Goal: Task Accomplishment & Management: Complete application form

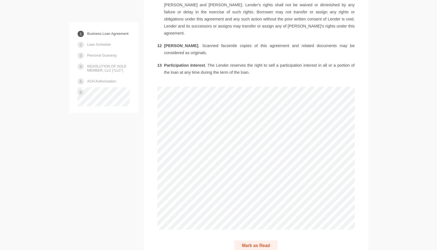
scroll to position [1062, 0]
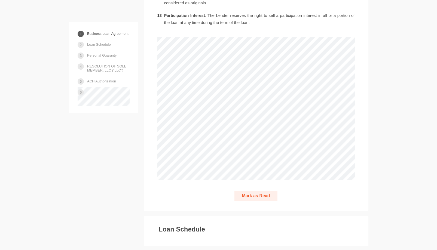
click at [252, 191] on button "Mark as Read" at bounding box center [255, 196] width 43 height 11
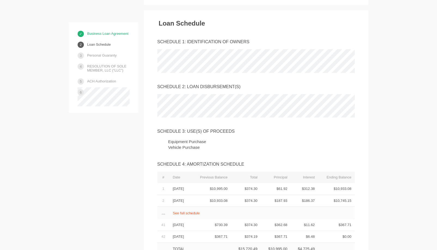
scroll to position [1272, 0]
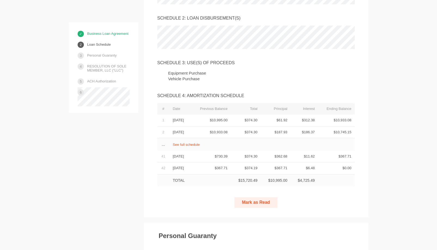
click at [273, 197] on button "Mark as Read" at bounding box center [255, 202] width 43 height 11
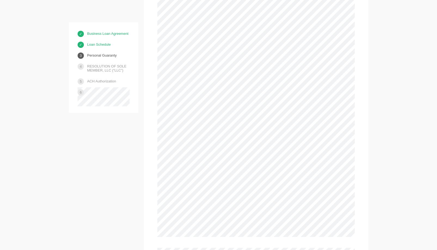
scroll to position [2059, 0]
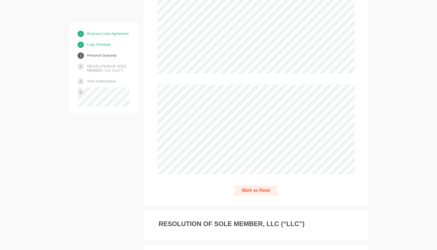
click at [257, 185] on button "Mark as Read" at bounding box center [255, 190] width 43 height 11
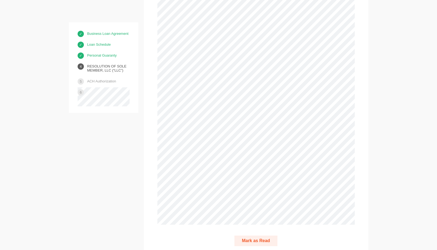
scroll to position [2344, 0]
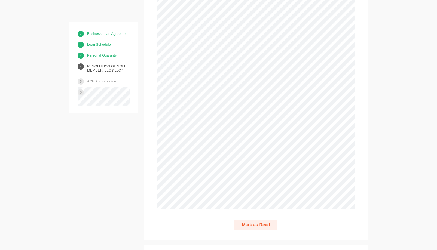
click at [259, 220] on button "Mark as Read" at bounding box center [255, 225] width 43 height 11
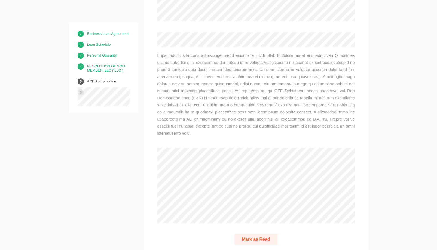
scroll to position [2636, 0]
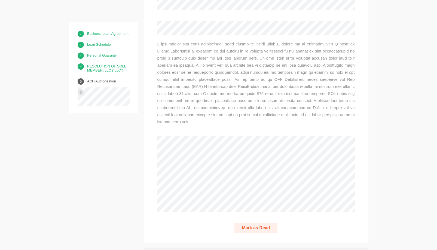
click at [259, 223] on button "Mark as Read" at bounding box center [255, 228] width 43 height 11
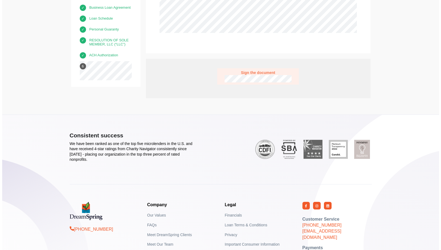
scroll to position [2816, 0]
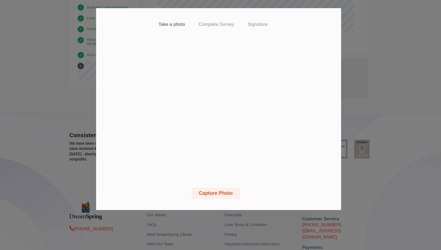
click at [220, 193] on button "Capture Photo" at bounding box center [216, 193] width 48 height 11
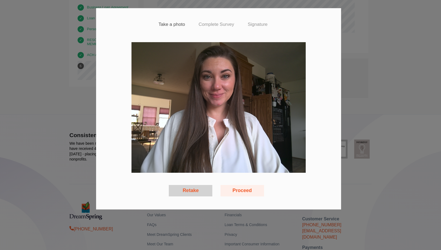
click at [206, 191] on button "Retake" at bounding box center [191, 190] width 44 height 11
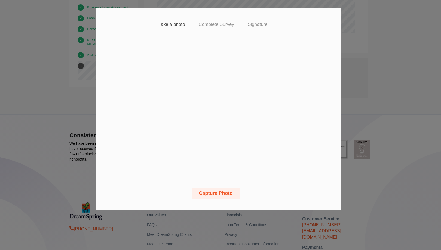
click at [224, 193] on button "Capture Photo" at bounding box center [216, 193] width 48 height 11
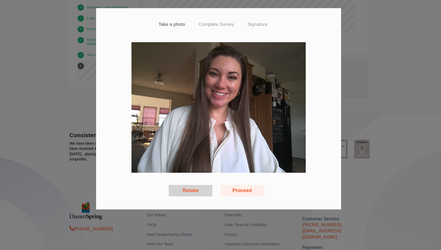
click at [239, 193] on button "Proceed" at bounding box center [243, 190] width 44 height 11
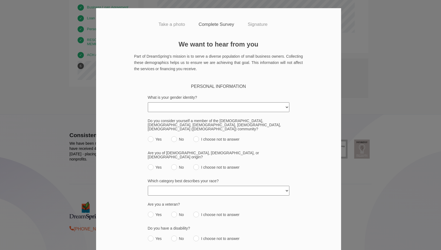
click at [218, 109] on select "[DEMOGRAPHIC_DATA] [DEMOGRAPHIC_DATA] [DEMOGRAPHIC_DATA] [DEMOGRAPHIC_DATA]/Thi…" at bounding box center [219, 107] width 142 height 10
select select "[DEMOGRAPHIC_DATA]"
click at [148, 102] on select "[DEMOGRAPHIC_DATA] [DEMOGRAPHIC_DATA] [DEMOGRAPHIC_DATA] [DEMOGRAPHIC_DATA]/Thi…" at bounding box center [219, 107] width 142 height 10
click at [172, 136] on input "No" at bounding box center [174, 139] width 6 height 6
radio input "true"
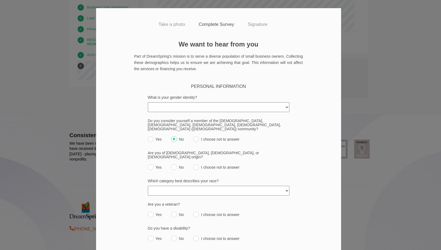
click at [171, 164] on input "No" at bounding box center [174, 167] width 6 height 6
radio input "true"
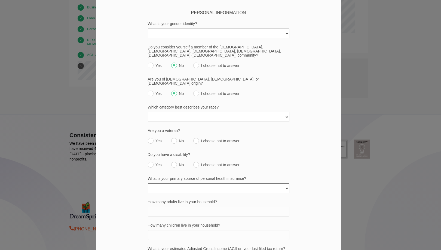
scroll to position [82, 0]
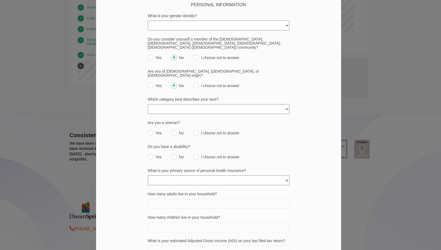
click at [195, 104] on select "[DEMOGRAPHIC_DATA] or [US_STATE][DEMOGRAPHIC_DATA] Black or [DEMOGRAPHIC_DATA] …" at bounding box center [219, 109] width 142 height 10
select select "white"
click at [148, 104] on select "[DEMOGRAPHIC_DATA] or [US_STATE][DEMOGRAPHIC_DATA] Black or [DEMOGRAPHIC_DATA] …" at bounding box center [219, 109] width 142 height 10
click at [172, 130] on input "No" at bounding box center [174, 133] width 6 height 6
radio input "true"
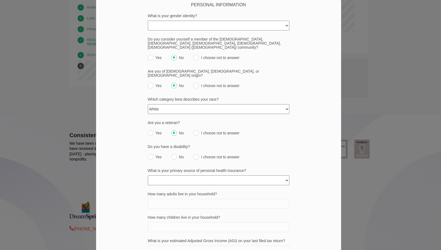
click at [174, 154] on input "No" at bounding box center [174, 157] width 6 height 6
radio input "true"
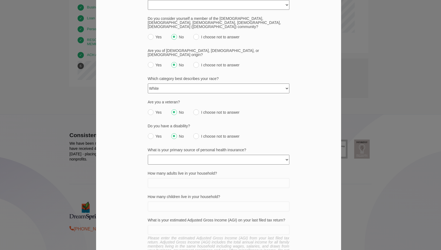
scroll to position [109, 0]
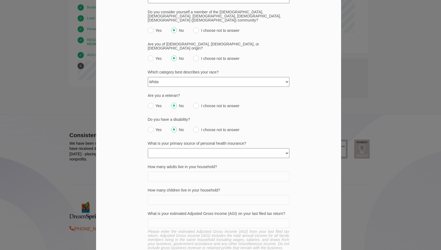
click at [191, 148] on select "None Private policy My business Medicaid/Medicare Other state funded Another jo…" at bounding box center [219, 153] width 142 height 10
select select "another_job"
click at [148, 148] on select "None Private policy My business Medicaid/Medicare Other state funded Another jo…" at bounding box center [219, 153] width 142 height 10
click at [178, 172] on input "How many adults live in your household?" at bounding box center [219, 177] width 142 height 10
type input "2"
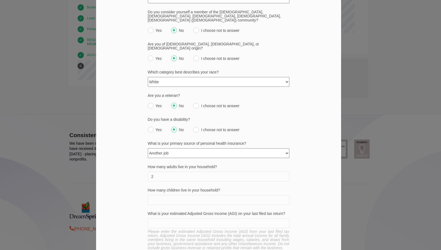
click at [133, 168] on div "We want to hear from you Part of DreamSpring's mission is to serve a diverse po…" at bounding box center [218, 213] width 245 height 562
click at [176, 195] on input "How many children live in your household?" at bounding box center [219, 200] width 142 height 10
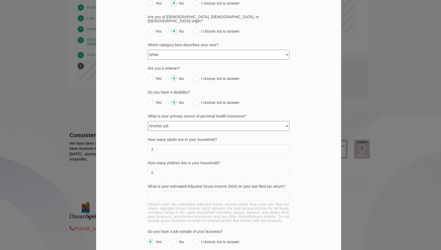
type input "0"
click at [193, 191] on input "What is your estimated Adjusted Gross Income (AGI) on your last filed tax retur…" at bounding box center [219, 196] width 142 height 10
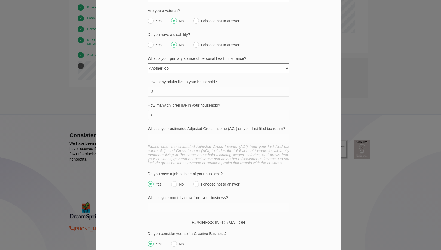
scroll to position [218, 0]
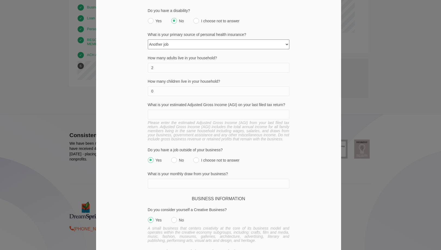
paste input "75,560"
click at [155, 110] on input "75,560" at bounding box center [219, 115] width 142 height 10
type input "75560"
click at [148, 157] on input "Yes" at bounding box center [151, 160] width 6 height 6
radio input "true"
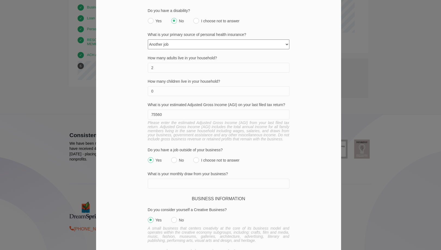
scroll to position [245, 0]
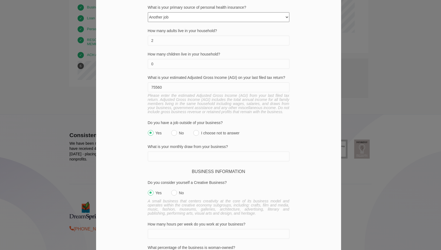
click at [165, 152] on input "What is your monthly draw from your business?" at bounding box center [219, 157] width 142 height 10
click at [148, 190] on input "Yes" at bounding box center [151, 193] width 6 height 6
radio input "true"
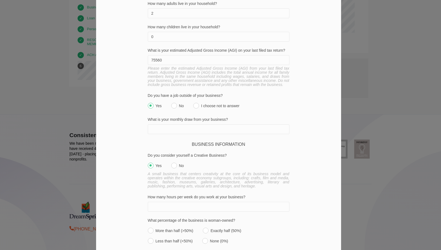
click at [179, 202] on input "How many hours per week do you work at your business?" at bounding box center [219, 207] width 142 height 10
click at [138, 189] on div "We want to hear from you Part of DreamSpring's mission is to serve a diverse po…" at bounding box center [218, 50] width 245 height 562
drag, startPoint x: 157, startPoint y: 195, endPoint x: 144, endPoint y: 196, distance: 13.3
click at [144, 196] on div "We want to hear from you Part of DreamSpring's mission is to serve a diverse po…" at bounding box center [218, 50] width 245 height 562
type input "16"
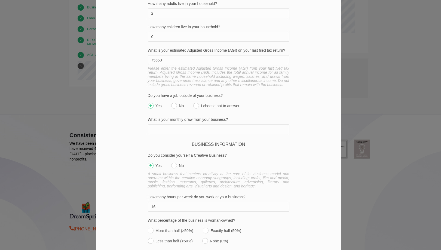
click at [139, 192] on div "We want to hear from you Part of DreamSpring's mission is to serve a diverse po…" at bounding box center [218, 50] width 245 height 562
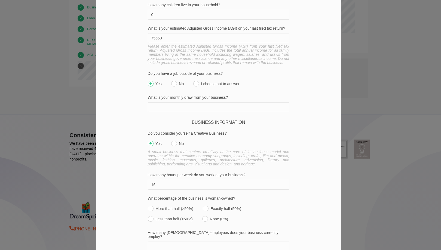
scroll to position [299, 0]
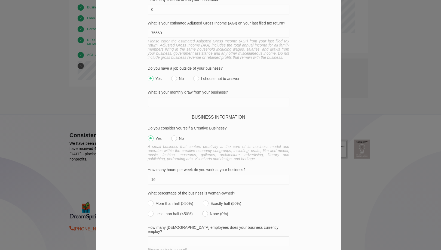
click at [148, 201] on input "More than half (>50%)" at bounding box center [151, 204] width 6 height 6
radio input "true"
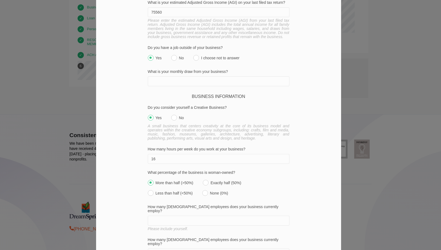
scroll to position [327, 0]
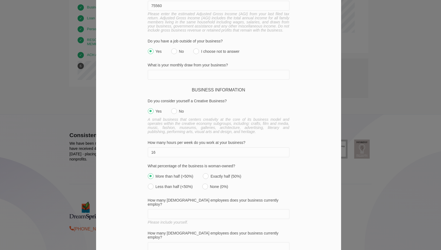
click at [168, 209] on input "How many [DEMOGRAPHIC_DATA] employees does your business currently employ?" at bounding box center [219, 214] width 142 height 10
type input "1"
type input "0"
click at [172, 242] on input "How many [DEMOGRAPHIC_DATA] employees does your business currently employ?" at bounding box center [219, 247] width 142 height 10
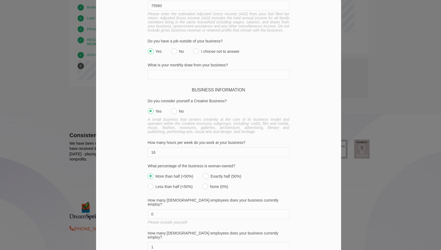
type input "1"
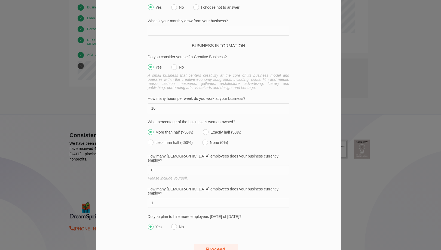
scroll to position [376, 0]
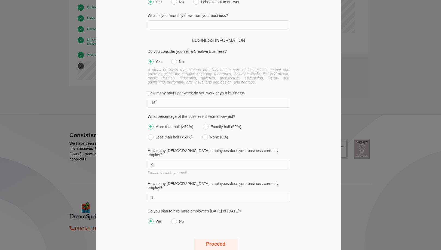
click at [172, 219] on input "No" at bounding box center [174, 222] width 6 height 6
radio input "true"
click at [211, 239] on button "Proceed" at bounding box center [216, 244] width 44 height 11
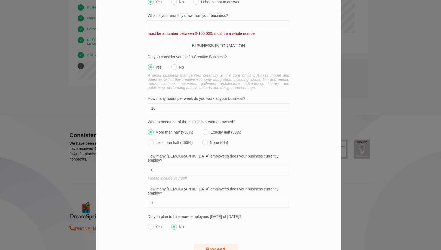
scroll to position [267, 0]
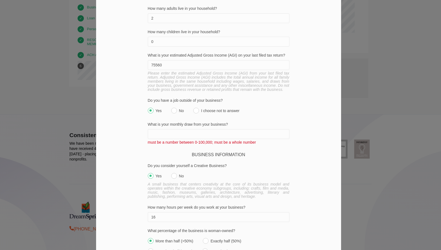
click at [172, 129] on input "What is your monthly draw from your business?" at bounding box center [219, 134] width 142 height 10
drag, startPoint x: 221, startPoint y: 114, endPoint x: 146, endPoint y: 112, distance: 75.5
click at [145, 111] on div "We want to hear from you Part of DreamSpring's mission is to serve a diverse po…" at bounding box center [218, 56] width 245 height 567
copy label "What is your monthly draw from your business?"
click at [179, 129] on input "What is your monthly draw from your business?" at bounding box center [219, 134] width 142 height 10
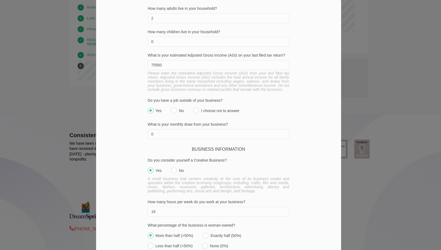
type input "0"
click at [267, 146] on div "BUSINESS INFORMATION Do you consider yourself a Creative Business? Yes No A sma…" at bounding box center [219, 241] width 142 height 190
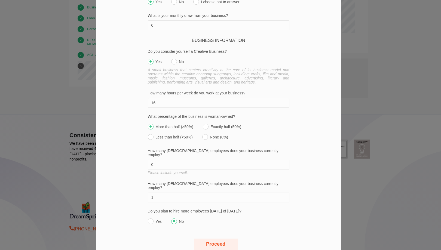
click at [221, 239] on button "Proceed" at bounding box center [216, 244] width 44 height 11
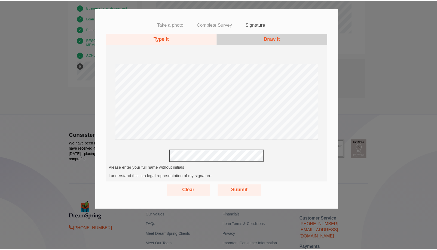
scroll to position [0, 0]
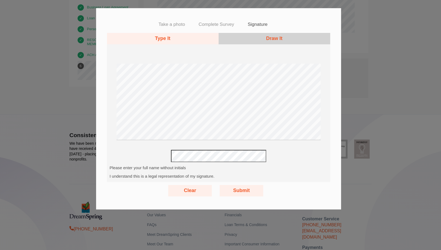
click at [245, 190] on button "Submit" at bounding box center [242, 190] width 44 height 11
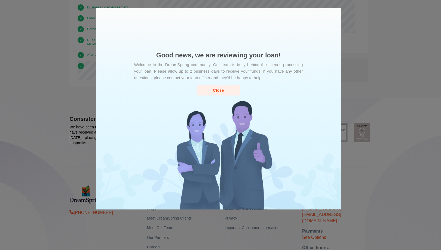
click at [221, 92] on button "Close" at bounding box center [219, 90] width 44 height 10
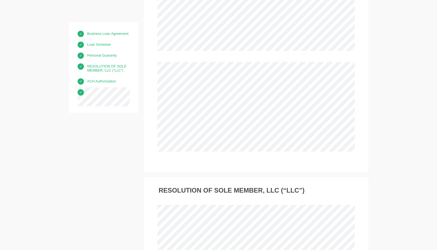
scroll to position [2080, 0]
